Goal: Task Accomplishment & Management: Complete application form

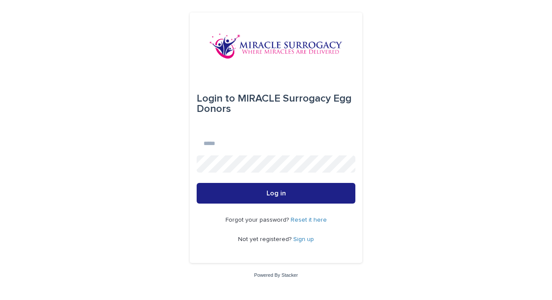
click at [304, 239] on link "Sign up" at bounding box center [303, 240] width 21 height 6
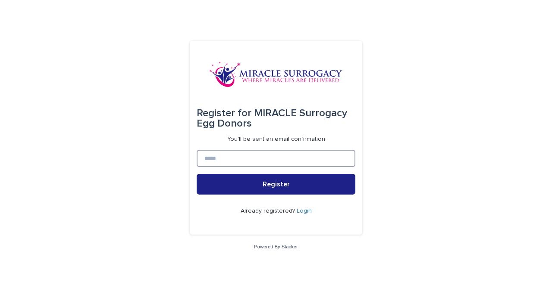
click at [254, 152] on input at bounding box center [276, 158] width 159 height 17
type input "**********"
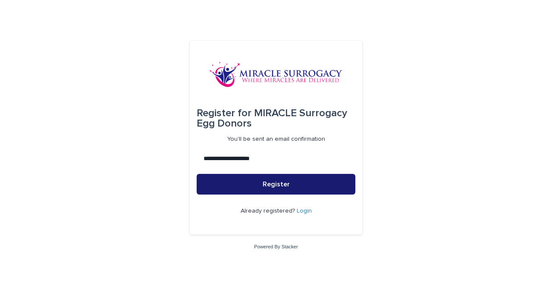
click at [255, 184] on button "Register" at bounding box center [276, 184] width 159 height 21
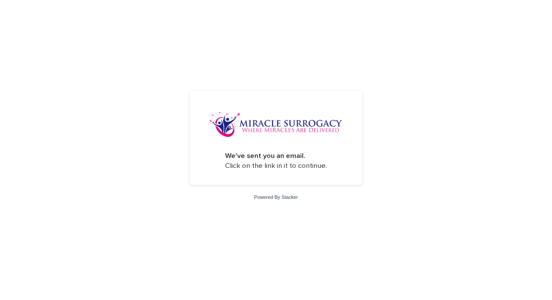
click at [154, 142] on div "We've sent you an email. Click on the link in it to continue. Powered By Stacker" at bounding box center [276, 150] width 552 height 300
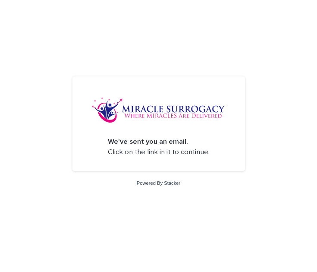
click at [49, 47] on div "We've sent you an email. Click on the link in it to continue. Powered By Stacker" at bounding box center [158, 136] width 317 height 272
